Goal: Information Seeking & Learning: Find specific page/section

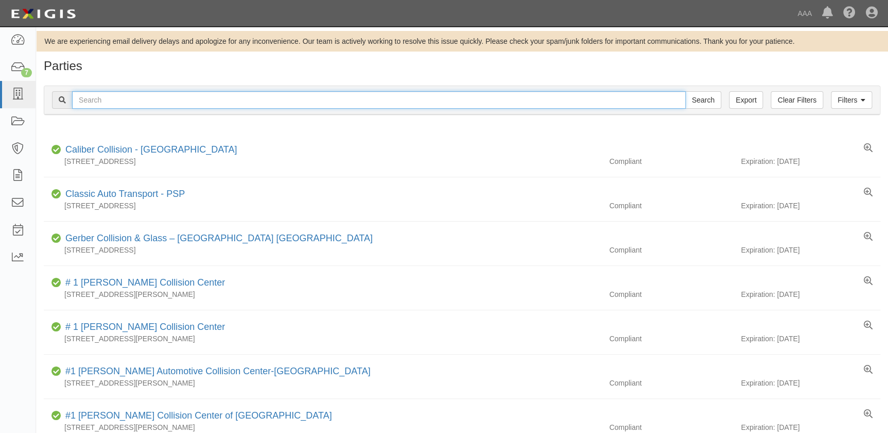
click at [81, 96] on input "text" at bounding box center [379, 100] width 614 height 18
paste input "[PERSON_NAME] Collision Center"
type input "[PERSON_NAME] Collision Center"
click at [685, 91] on input "Search" at bounding box center [703, 100] width 36 height 18
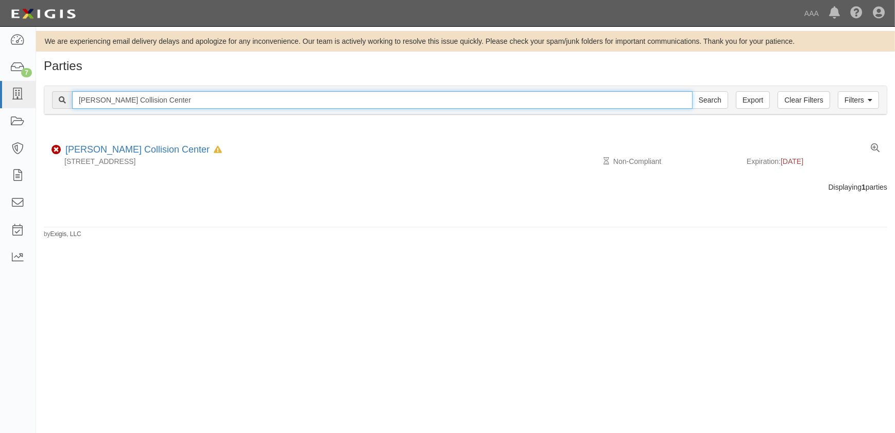
drag, startPoint x: 173, startPoint y: 99, endPoint x: 36, endPoint y: 98, distance: 136.5
click at [36, 98] on div "Filters Clear Filters Export [PERSON_NAME] Collision Center Search Filters Comp…" at bounding box center [465, 101] width 859 height 47
paste input "[PERSON_NAME] Collision Center"
type input "[PERSON_NAME] Collision Center"
click at [692, 91] on input "Search" at bounding box center [710, 100] width 36 height 18
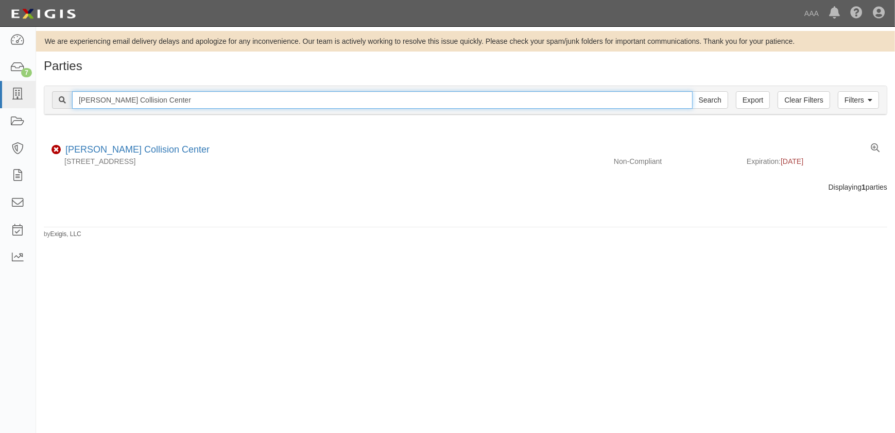
click at [216, 100] on input "[PERSON_NAME] Collision Center" at bounding box center [382, 100] width 621 height 18
drag, startPoint x: -33, startPoint y: 99, endPoint x: -40, endPoint y: 100, distance: 6.7
click at [0, 100] on html "Toggle navigation Dashboard 7 Inbox Parties Agreements Coverages Documents Mess…" at bounding box center [447, 210] width 895 height 420
paste input "Chrisenberry"
type input "Chrisenberry"
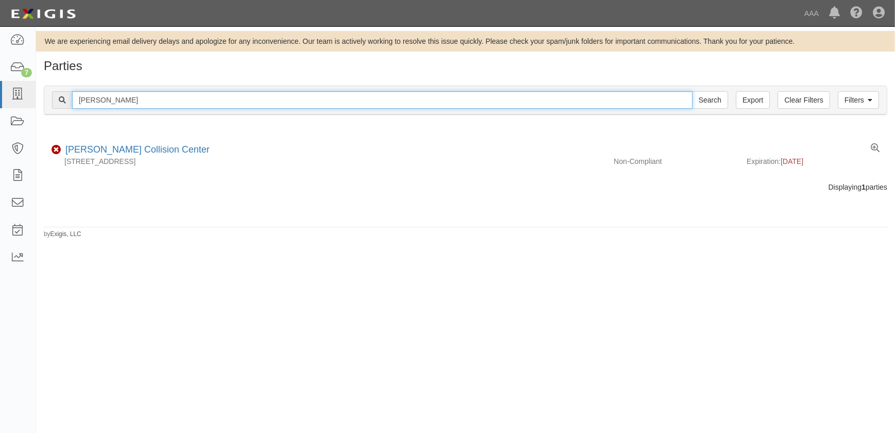
click at [692, 91] on input "Search" at bounding box center [710, 100] width 36 height 18
drag, startPoint x: 146, startPoint y: 104, endPoint x: 0, endPoint y: 98, distance: 145.9
click at [0, 98] on html "Toggle navigation Dashboard 7 Inbox Parties Agreements Coverages Documents Mess…" at bounding box center [447, 210] width 895 height 420
type input "car crafters"
click at [692, 91] on input "Search" at bounding box center [710, 100] width 36 height 18
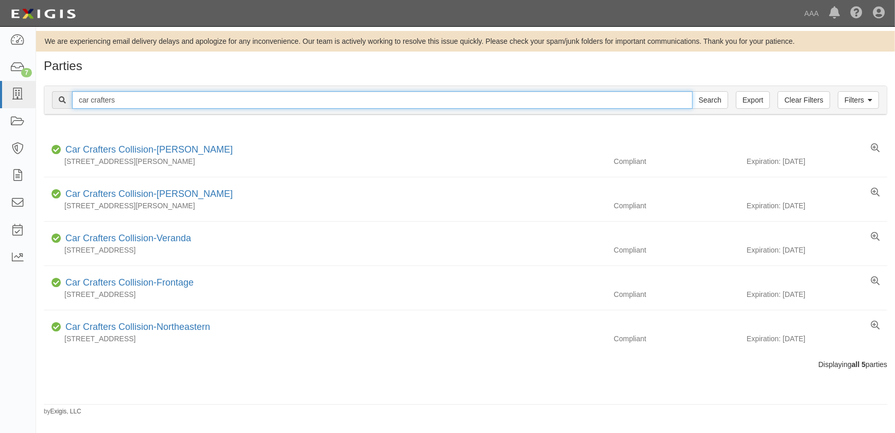
drag, startPoint x: 128, startPoint y: 98, endPoint x: 57, endPoint y: 101, distance: 71.2
click at [57, 101] on div "car crafters Search" at bounding box center [390, 100] width 676 height 18
paste input "Freer Auto Body"
type input "Freer Auto Body"
click at [692, 91] on input "Search" at bounding box center [710, 100] width 36 height 18
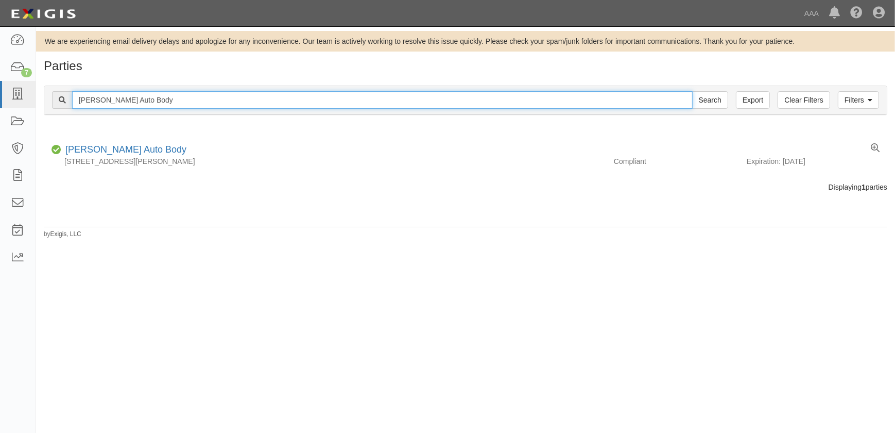
drag, startPoint x: 147, startPoint y: 101, endPoint x: 72, endPoint y: 101, distance: 75.2
click at [72, 101] on input "Freer Auto Body" at bounding box center [382, 100] width 621 height 18
paste input "Northridge Collision Center Inc"
type input "Northridge Collision Center Inc"
click at [692, 91] on input "Search" at bounding box center [710, 100] width 36 height 18
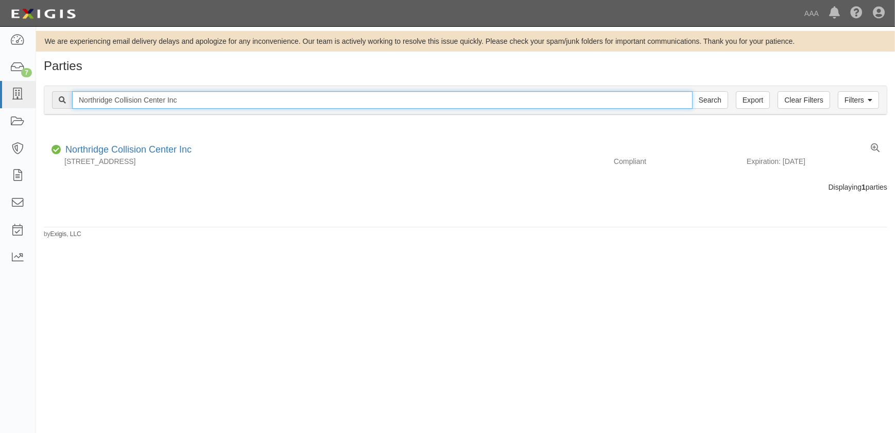
click at [183, 93] on input "Northridge Collision Center Inc" at bounding box center [382, 100] width 621 height 18
drag, startPoint x: 198, startPoint y: 99, endPoint x: 29, endPoint y: 100, distance: 168.4
click at [29, 100] on body "Toggle navigation Dashboard 7 Inbox Parties Agreements Coverages Documents Mess…" at bounding box center [447, 210] width 895 height 420
paste input "US Auto Connection"
type input "US Auto Connection"
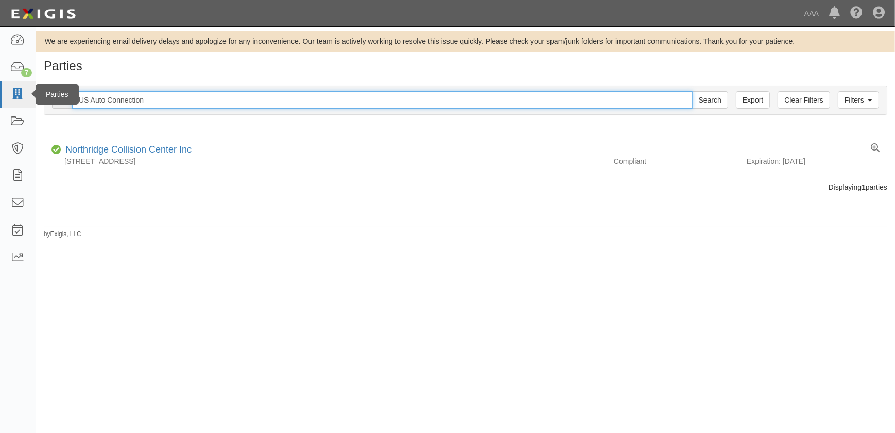
click at [692, 91] on input "Search" at bounding box center [710, 100] width 36 height 18
drag, startPoint x: 180, startPoint y: 102, endPoint x: 30, endPoint y: 100, distance: 150.4
click at [30, 100] on body "Toggle navigation Dashboard 7 Inbox Parties Agreements Coverages Documents Mess…" at bounding box center [447, 210] width 895 height 420
paste input "M & M Body Shop"
type input "M & M Body Shop"
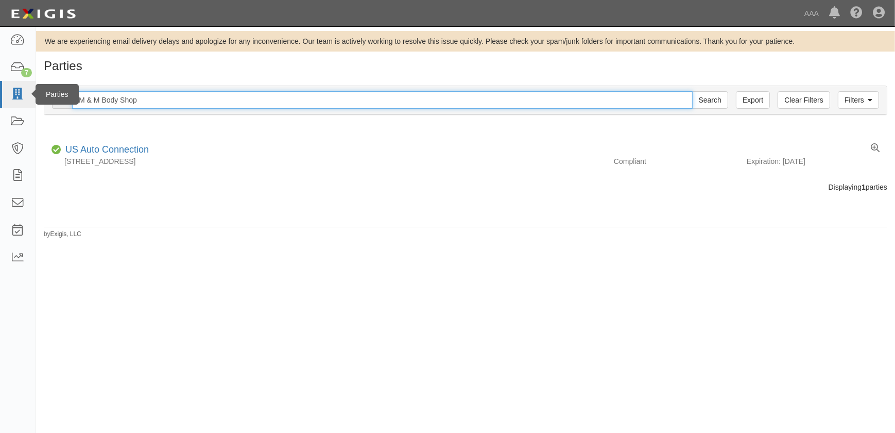
click at [692, 91] on input "Search" at bounding box center [710, 100] width 36 height 18
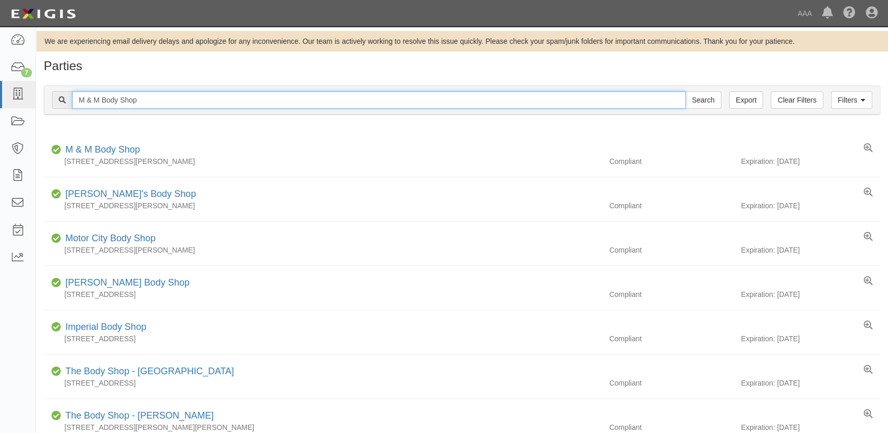
drag, startPoint x: 160, startPoint y: 101, endPoint x: 36, endPoint y: 101, distance: 123.6
click at [36, 101] on div "Filters Clear Filters Export M & M Body Shop Search Filters Compliance Status C…" at bounding box center [462, 101] width 852 height 47
paste input "[PERSON_NAME] Collision Center"
type input "[PERSON_NAME] Collision Center"
click at [685, 91] on input "Search" at bounding box center [703, 100] width 36 height 18
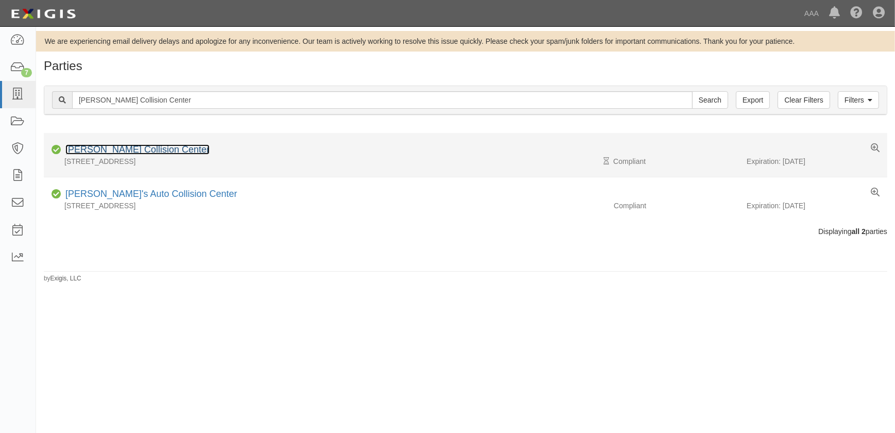
click at [145, 150] on link "[PERSON_NAME] Collision Center" at bounding box center [137, 149] width 144 height 10
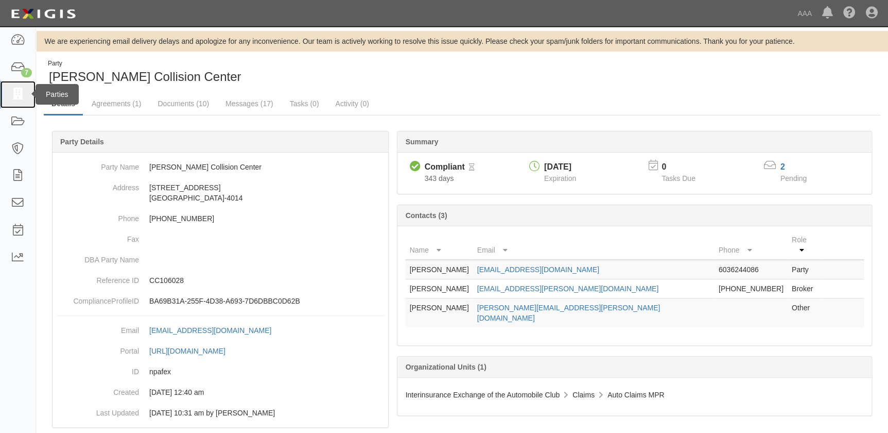
click at [25, 93] on link at bounding box center [18, 94] width 36 height 27
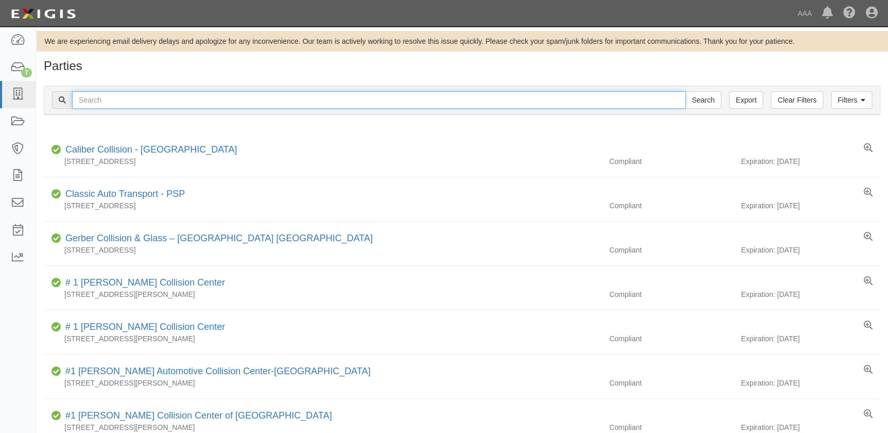
click at [180, 102] on input "text" at bounding box center [379, 100] width 614 height 18
paste input "Solesbee Auto Crafts"
type input "Solesbee Auto Crafts"
click at [685, 91] on input "Search" at bounding box center [703, 100] width 36 height 18
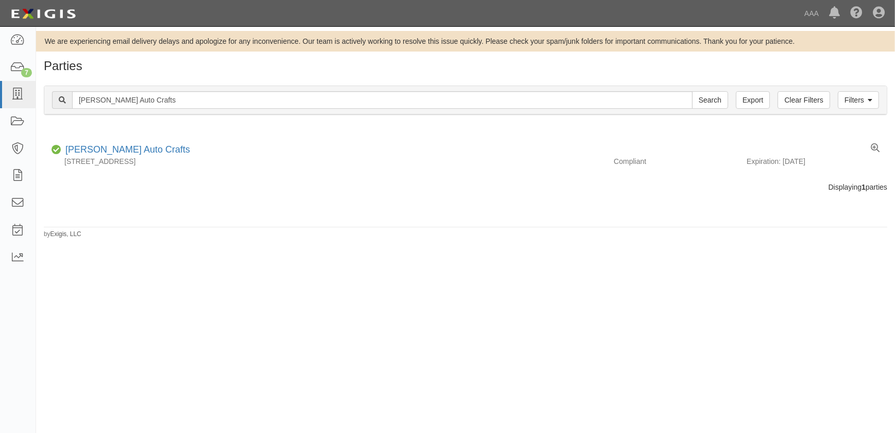
click at [129, 111] on div "Filters Clear Filters Export Solesbee Auto Crafts Search Filters" at bounding box center [465, 100] width 842 height 28
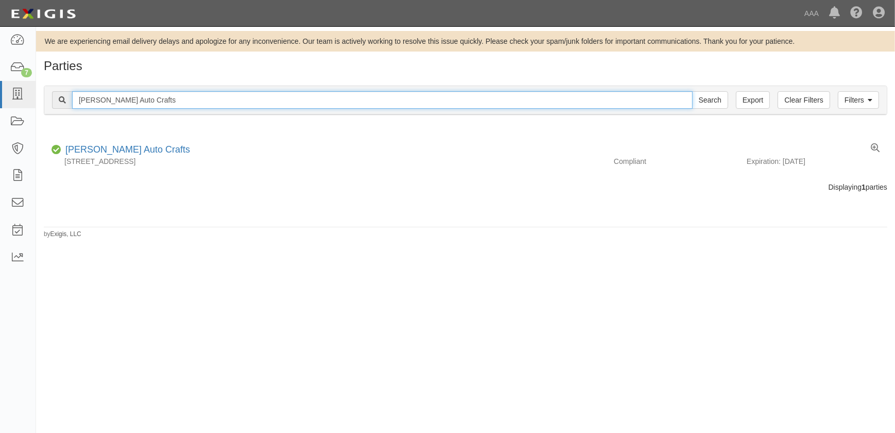
drag, startPoint x: 158, startPoint y: 103, endPoint x: -15, endPoint y: 100, distance: 172.5
click at [0, 100] on html "Toggle navigation Dashboard 7 Inbox Parties Agreements Coverages Documents Mess…" at bounding box center [447, 210] width 895 height 420
paste input "Premium Collision – Van Nuys"
type input "Premium Collision – Van Nuys"
click at [692, 91] on input "Search" at bounding box center [710, 100] width 36 height 18
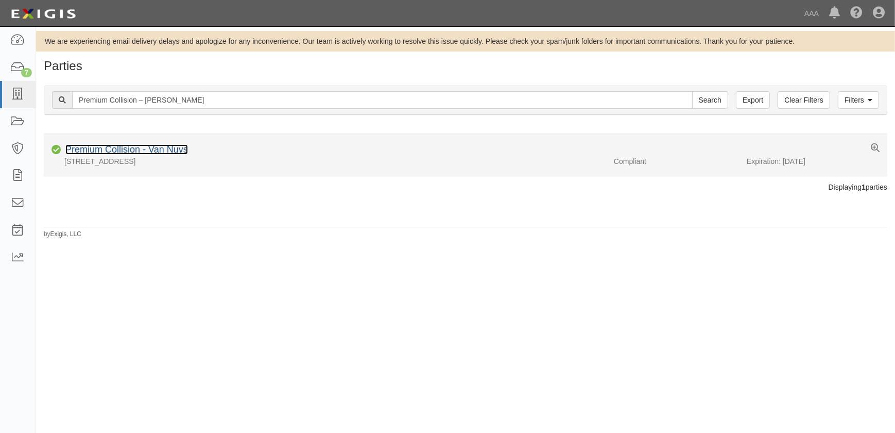
click at [163, 146] on link "Premium Collision - Van Nuys" at bounding box center [126, 149] width 123 height 10
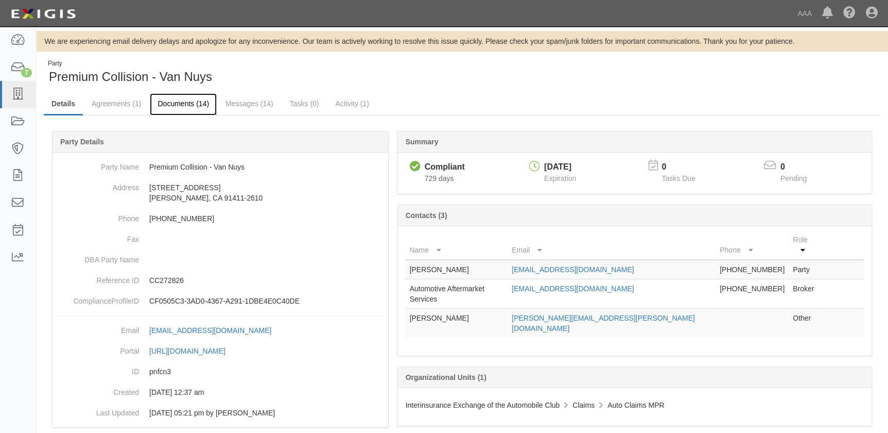
click at [185, 103] on link "Documents (14)" at bounding box center [183, 104] width 67 height 22
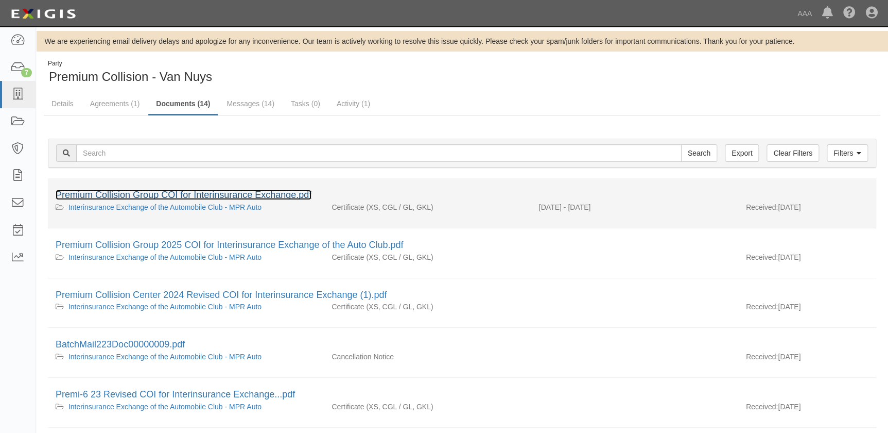
click at [193, 194] on link "Premium Collision Group COI for Interinsurance Exchange.pdf" at bounding box center [184, 195] width 256 height 10
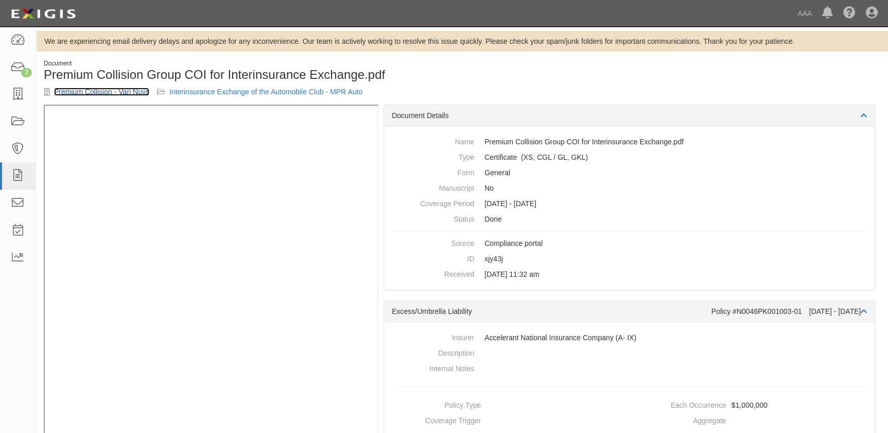
click at [121, 93] on link "Premium Collision - Van Nuys" at bounding box center [101, 92] width 95 height 8
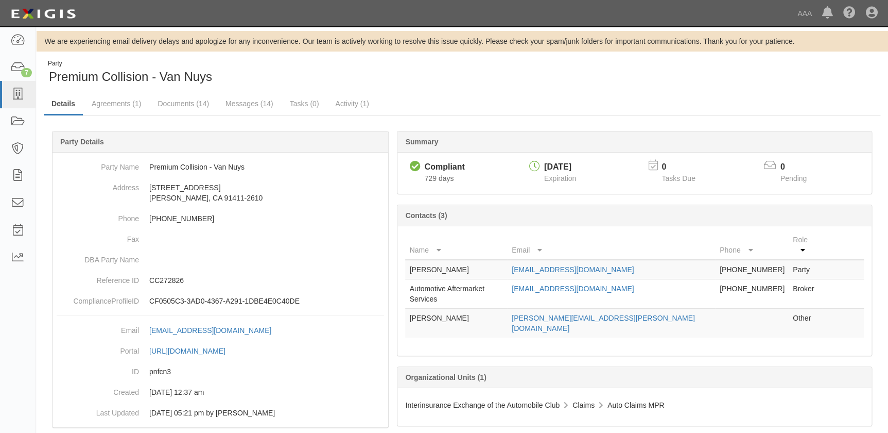
click at [413, 68] on div "Party Premium Collision - Van Nuys" at bounding box center [249, 72] width 411 height 26
click at [21, 96] on icon at bounding box center [17, 95] width 14 height 12
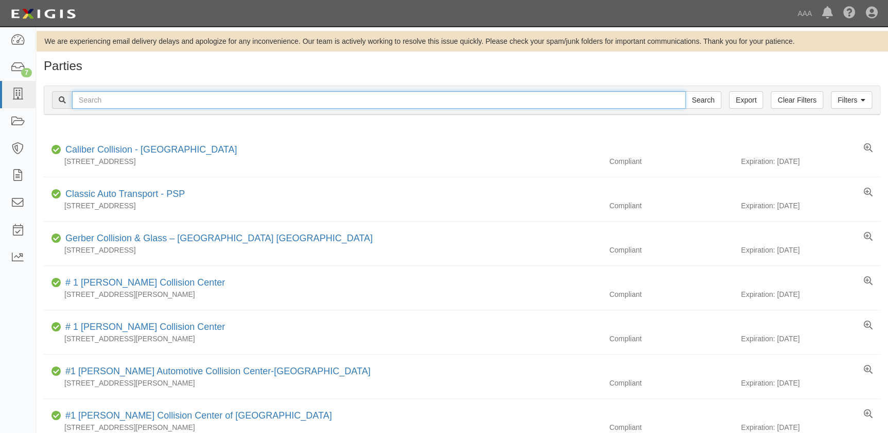
click at [189, 98] on input "text" at bounding box center [379, 100] width 614 height 18
type input "gerber"
click at [685, 91] on input "Search" at bounding box center [703, 100] width 36 height 18
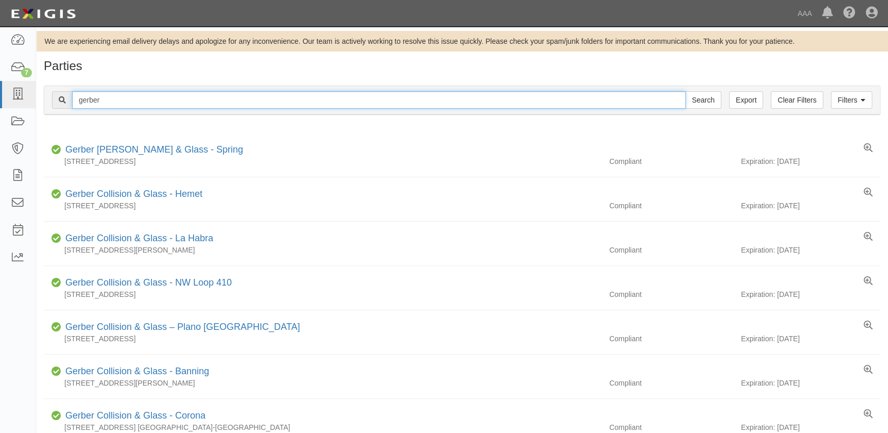
drag, startPoint x: 128, startPoint y: 99, endPoint x: 62, endPoint y: 99, distance: 66.4
click at [62, 99] on div "gerber Search" at bounding box center [386, 100] width 669 height 18
paste input "[PERSON_NAME] Chevrolet"
type input "[PERSON_NAME] Chevrolet"
click at [685, 91] on input "Search" at bounding box center [703, 100] width 36 height 18
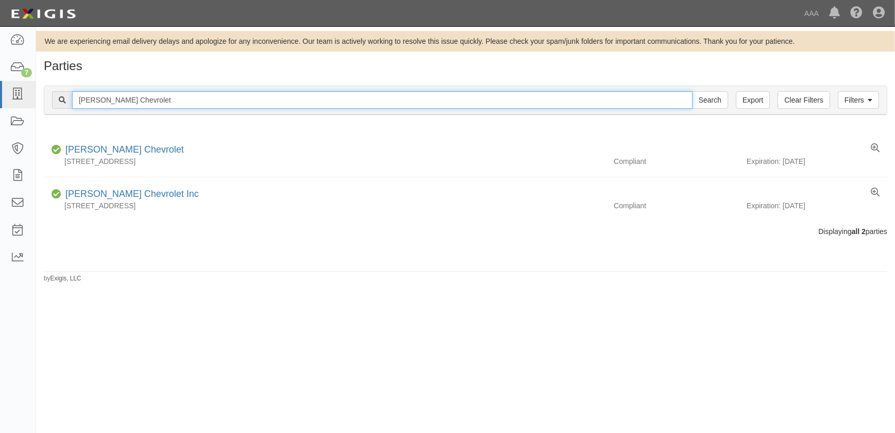
drag, startPoint x: 139, startPoint y: 107, endPoint x: 150, endPoint y: 103, distance: 12.4
click at [147, 104] on input "[PERSON_NAME] Chevrolet" at bounding box center [382, 100] width 621 height 18
drag, startPoint x: 178, startPoint y: 99, endPoint x: 61, endPoint y: 96, distance: 116.9
click at [61, 96] on div "[PERSON_NAME] Chevrolet Search" at bounding box center [390, 100] width 676 height 18
paste input "[PERSON_NAME]'s Collision Center"
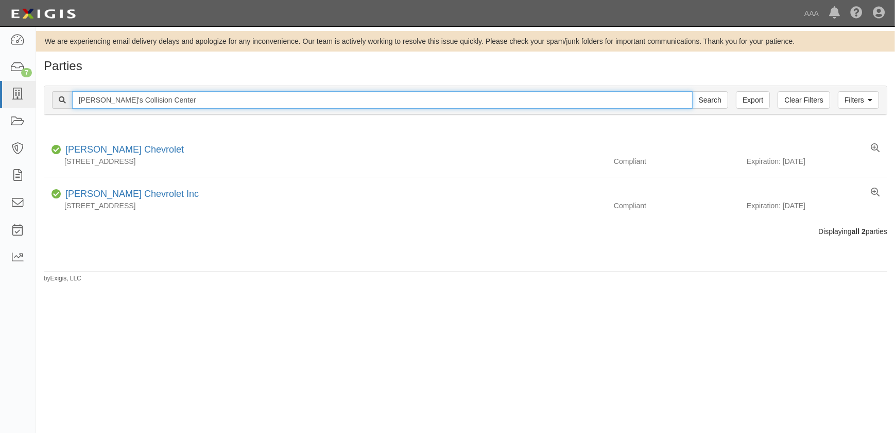
type input "[PERSON_NAME]'s Collision Center"
click at [692, 91] on input "Search" at bounding box center [710, 100] width 36 height 18
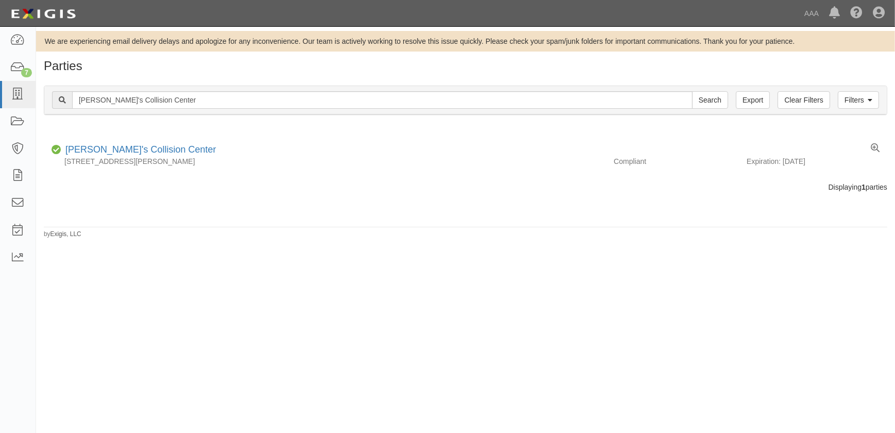
click at [188, 113] on div "Filters Clear Filters Export Jeffrey's Collision Center Search Filters" at bounding box center [465, 100] width 842 height 28
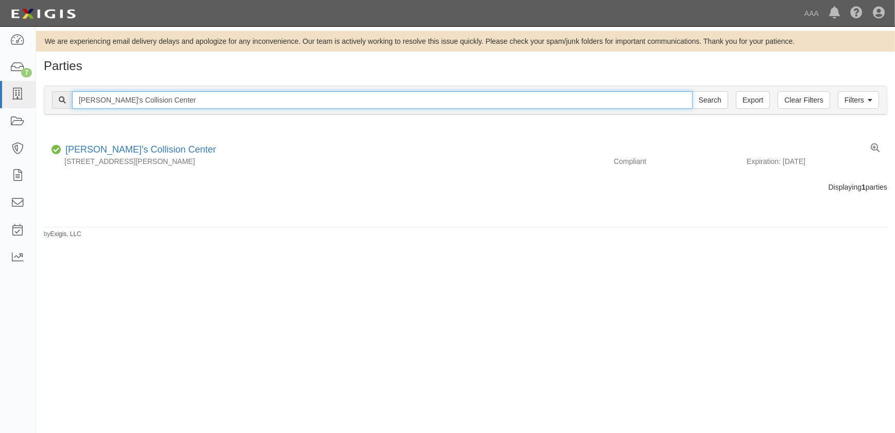
drag, startPoint x: 184, startPoint y: 103, endPoint x: 49, endPoint y: 104, distance: 134.4
click at [49, 104] on div "Filters Clear Filters Export Jeffrey's Collision Center Search Filters" at bounding box center [465, 100] width 842 height 28
paste input "Mastercraft Motors - Ventura"
type input "Mastercraft Motors - Ventura"
click at [692, 91] on input "Search" at bounding box center [710, 100] width 36 height 18
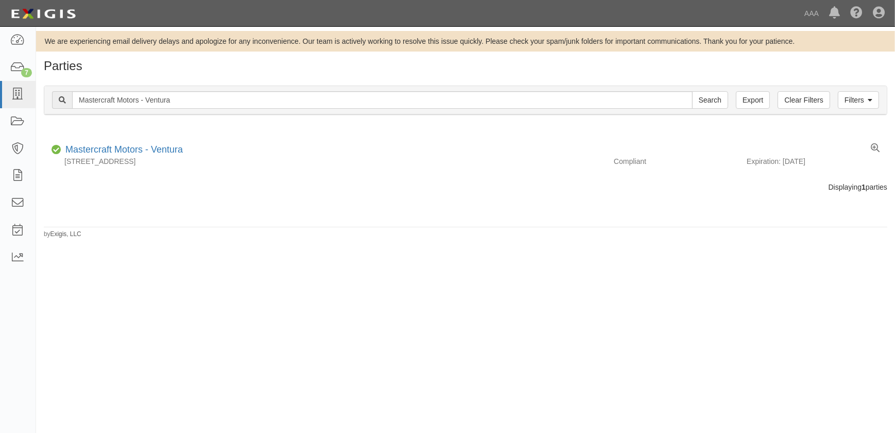
click at [210, 112] on div "Filters Clear Filters Export Mastercraft Motors - Ventura Search Filters" at bounding box center [465, 100] width 842 height 28
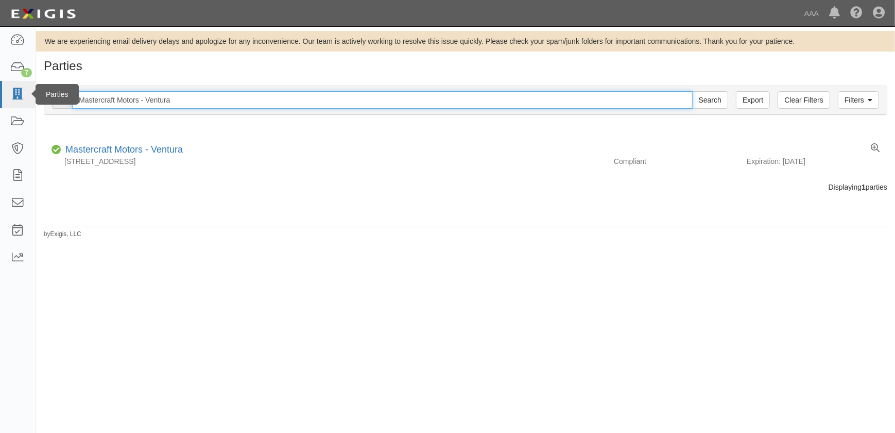
drag, startPoint x: 83, startPoint y: 94, endPoint x: 8, endPoint y: 90, distance: 75.3
click at [8, 90] on body "Toggle navigation Dashboard 7 Inbox Parties Agreements Coverages Documents Mess…" at bounding box center [447, 210] width 895 height 420
paste input "[PERSON_NAME] Chevrolet"
type input "[PERSON_NAME] Chevrolet"
click at [692, 91] on input "Search" at bounding box center [710, 100] width 36 height 18
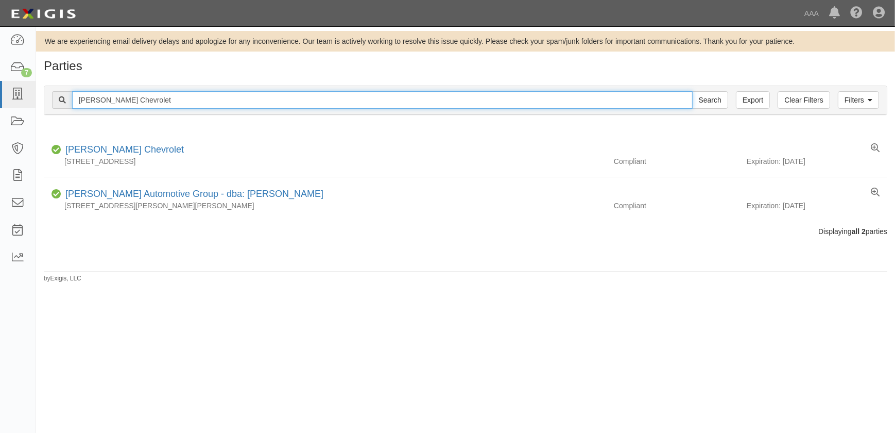
drag, startPoint x: 167, startPoint y: 104, endPoint x: 66, endPoint y: 103, distance: 101.4
click at [66, 103] on div "[PERSON_NAME] Chevrolet Search" at bounding box center [390, 100] width 676 height 18
paste input "[PERSON_NAME] Automotive Center"
type input "[PERSON_NAME] Automotive Center"
click at [692, 91] on input "Search" at bounding box center [710, 100] width 36 height 18
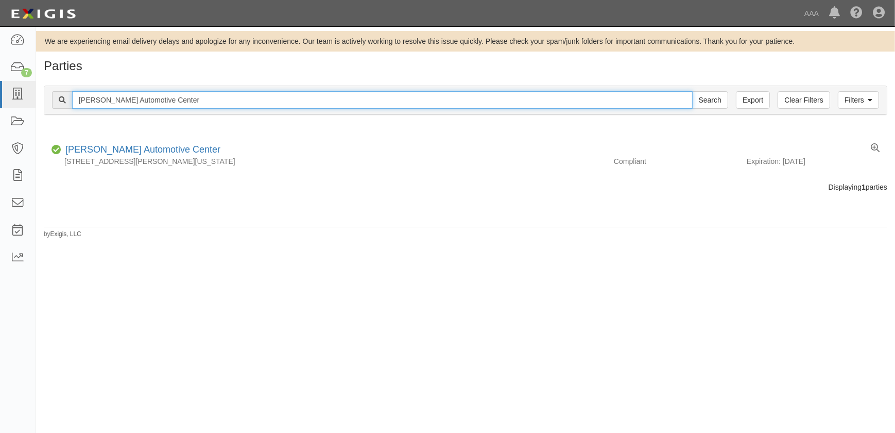
drag, startPoint x: 170, startPoint y: 98, endPoint x: 43, endPoint y: 100, distance: 126.7
click at [43, 100] on div "Filters Clear Filters Export Hendrick Automotive Center Search Filters Complian…" at bounding box center [465, 101] width 859 height 47
paste input "[PERSON_NAME] East"
click at [149, 105] on input "[PERSON_NAME] East" at bounding box center [382, 100] width 621 height 18
type input "[PERSON_NAME]"
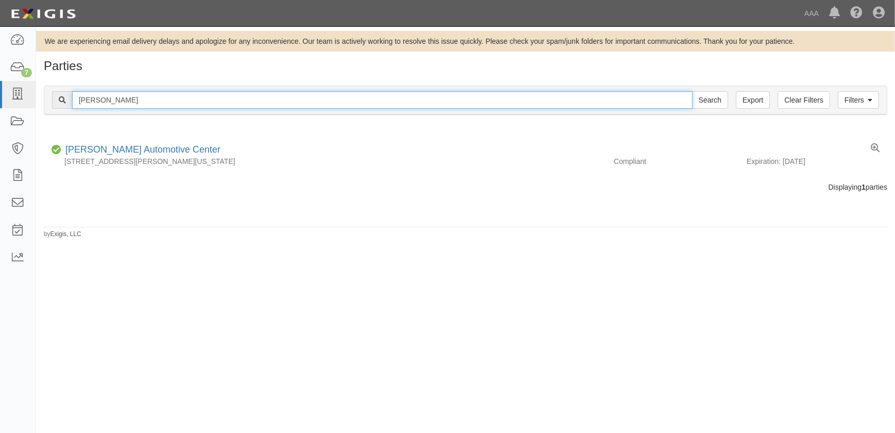
click at [692, 91] on input "Search" at bounding box center [710, 100] width 36 height 18
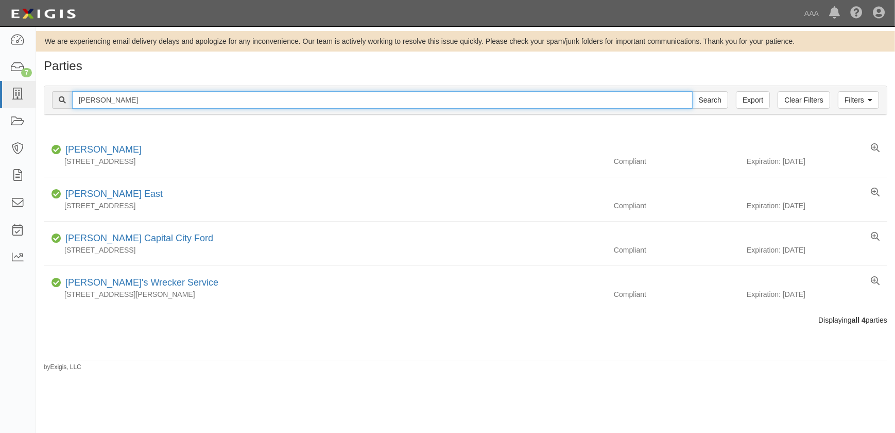
drag, startPoint x: 149, startPoint y: 102, endPoint x: 80, endPoint y: 100, distance: 68.5
click at [80, 100] on input "[PERSON_NAME]" at bounding box center [382, 100] width 621 height 18
type input "J"
type input "mossy"
click at [692, 91] on input "Search" at bounding box center [710, 100] width 36 height 18
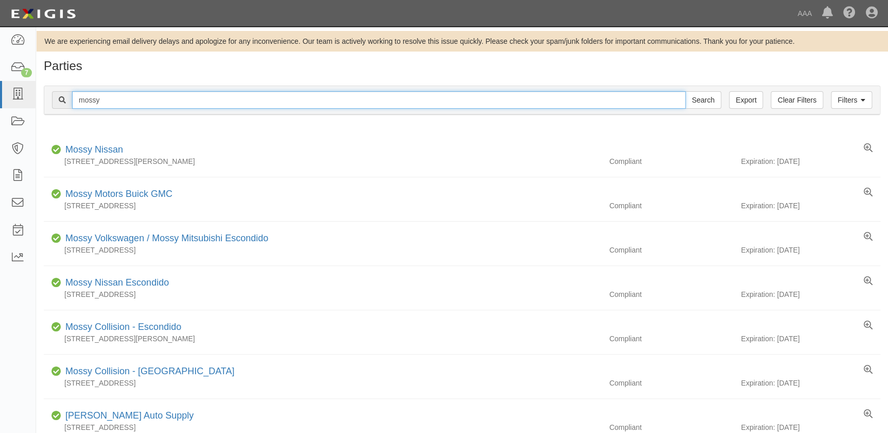
drag, startPoint x: 147, startPoint y: 100, endPoint x: 60, endPoint y: 98, distance: 87.1
click at [60, 98] on div "mossy Search" at bounding box center [386, 100] width 669 height 18
type input "mastercraft santa barbara"
click at [685, 91] on input "Search" at bounding box center [703, 100] width 36 height 18
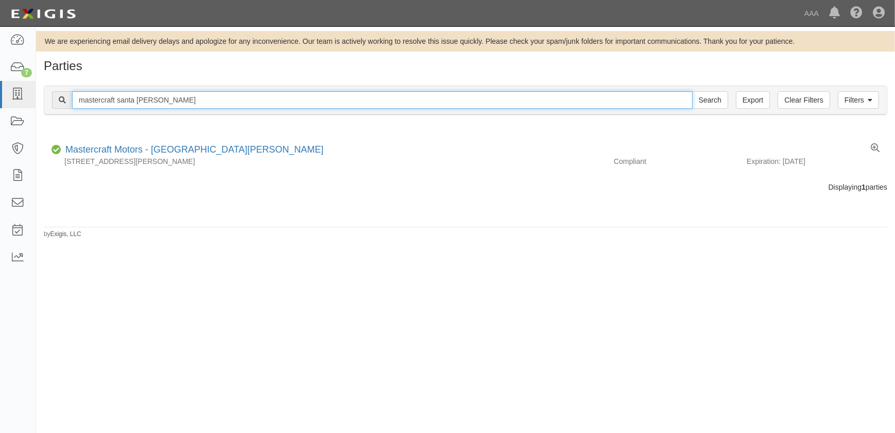
drag, startPoint x: 181, startPoint y: 97, endPoint x: 56, endPoint y: 93, distance: 125.2
click at [56, 93] on div "mastercraft santa barbara Search" at bounding box center [390, 100] width 676 height 18
paste input "San [PERSON_NAME] Collision"
type input "San [PERSON_NAME] Collision"
click at [692, 91] on input "Search" at bounding box center [710, 100] width 36 height 18
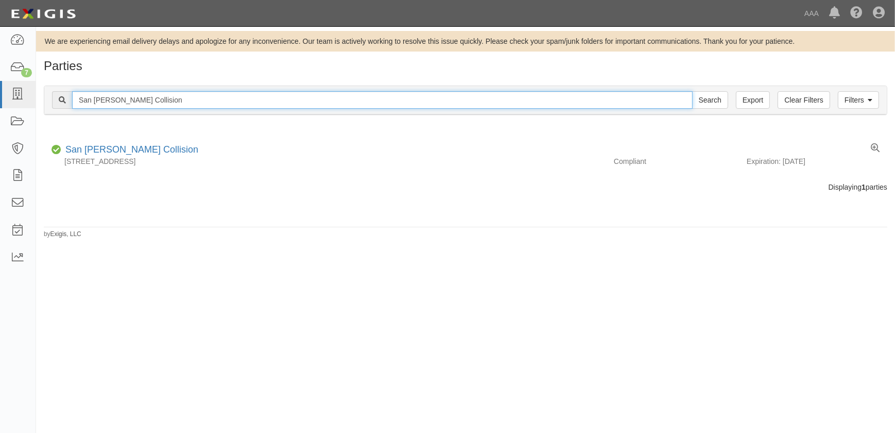
drag, startPoint x: 158, startPoint y: 98, endPoint x: 65, endPoint y: 96, distance: 93.2
click at [65, 96] on div "San [PERSON_NAME] Collision Search" at bounding box center [390, 100] width 676 height 18
paste input "[PERSON_NAME] Chevrolet Body Shop"
type input "[PERSON_NAME] Chevrolet Body Shop"
click at [692, 91] on input "Search" at bounding box center [710, 100] width 36 height 18
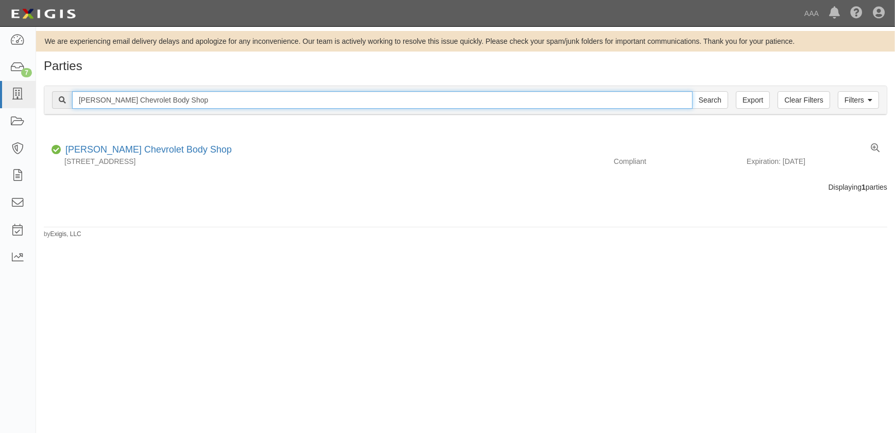
drag, startPoint x: 195, startPoint y: 99, endPoint x: 45, endPoint y: 104, distance: 150.4
click at [45, 104] on div "Filters Clear Filters Export Ancira Winton Chevrolet Body Shop Search Filters" at bounding box center [465, 100] width 842 height 28
paste input "Faulkner Collision Center"
type input "Faulkner Collision Center"
click at [692, 91] on input "Search" at bounding box center [710, 100] width 36 height 18
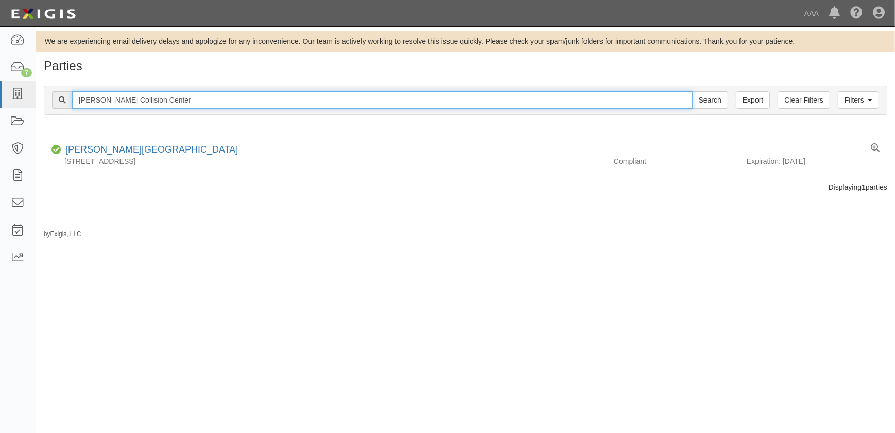
drag, startPoint x: 97, startPoint y: 93, endPoint x: 144, endPoint y: 99, distance: 47.2
click at [101, 94] on input "[PERSON_NAME] Collision Center" at bounding box center [382, 100] width 621 height 18
drag, startPoint x: 180, startPoint y: 104, endPoint x: 46, endPoint y: 99, distance: 133.5
click at [46, 99] on div "Filters Clear Filters Export [PERSON_NAME] Collision Center Search Filters" at bounding box center [465, 100] width 842 height 28
paste input "[PERSON_NAME] Auto Body Inc"
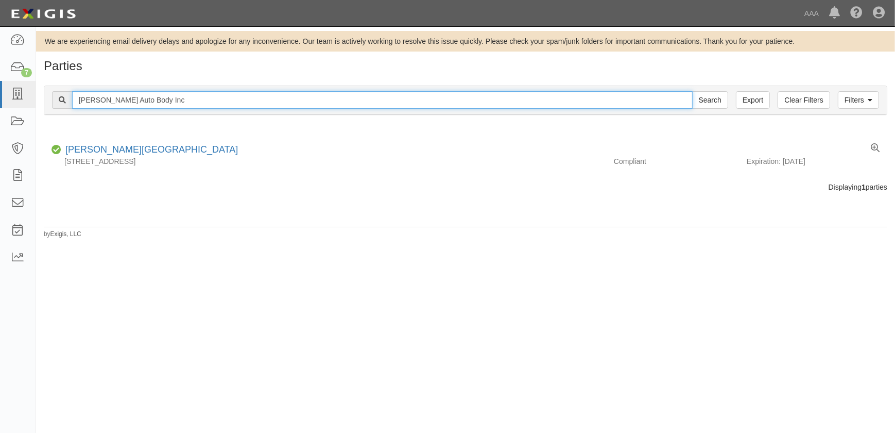
type input "[PERSON_NAME] Auto Body Inc"
click at [692, 91] on input "Search" at bounding box center [710, 100] width 36 height 18
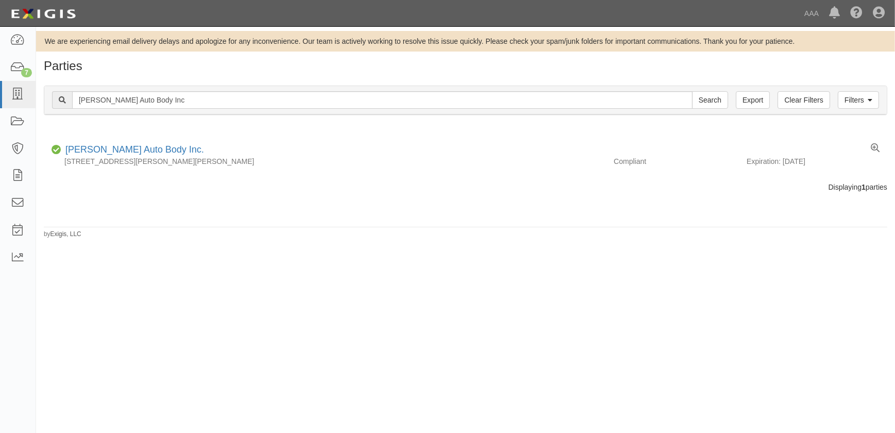
click at [360, 359] on div "We are experiencing email delivery delays and apologize for any inconvenience. …" at bounding box center [447, 225] width 895 height 389
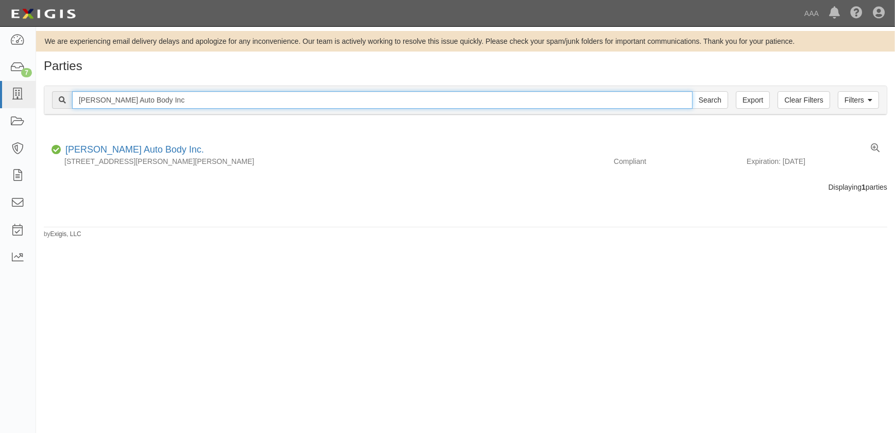
drag, startPoint x: 175, startPoint y: 105, endPoint x: -61, endPoint y: 104, distance: 236.4
click at [0, 104] on html "Toggle navigation Dashboard 7 Inbox Parties Agreements Coverages Documents Mess…" at bounding box center [447, 210] width 895 height 420
type input "car crafters"
click at [692, 91] on input "Search" at bounding box center [710, 100] width 36 height 18
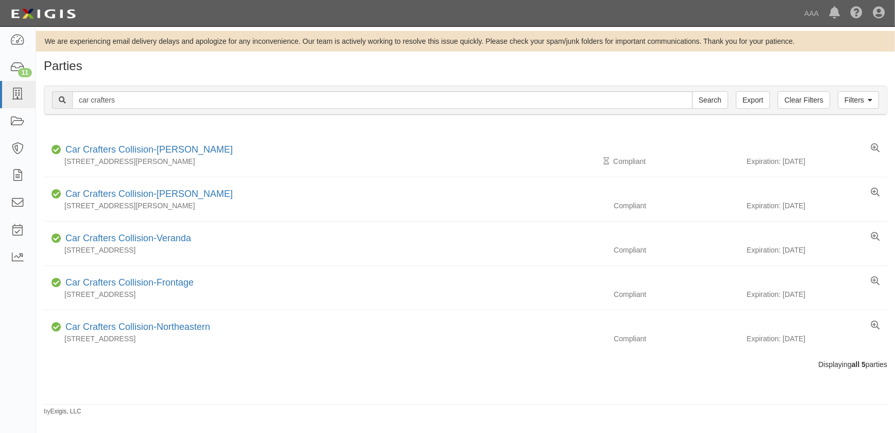
click at [246, 66] on h1 "Parties" at bounding box center [465, 65] width 843 height 13
